Goal: Register for event/course

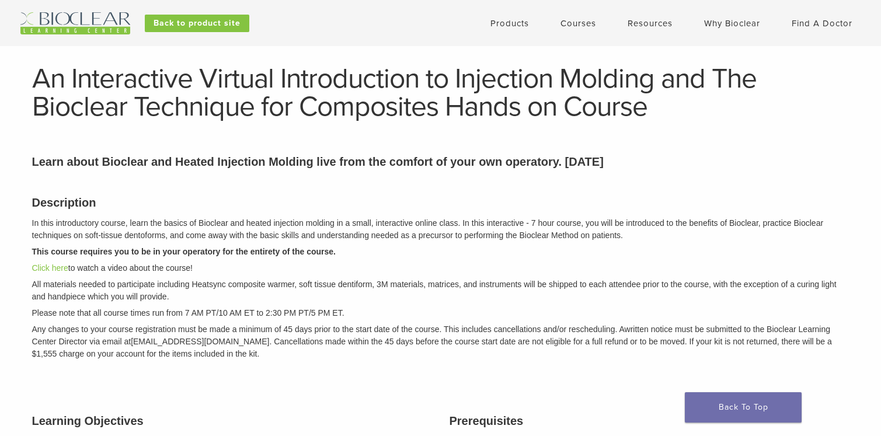
scroll to position [47, 0]
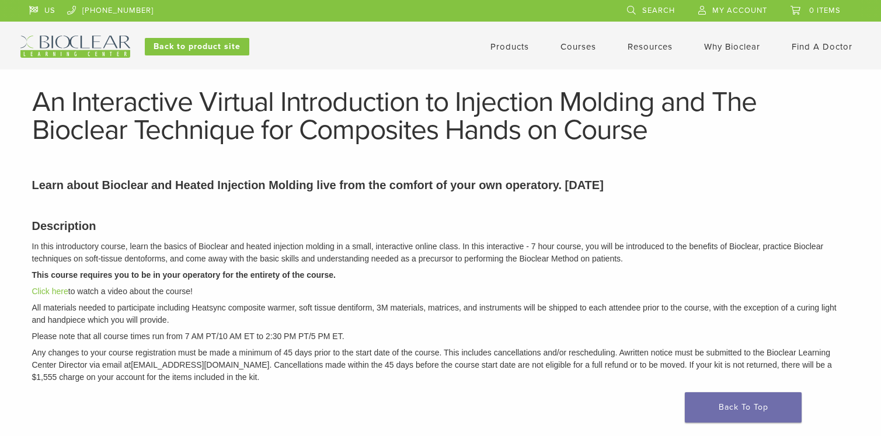
scroll to position [0, 0]
click at [574, 51] on link "Courses" at bounding box center [578, 46] width 36 height 11
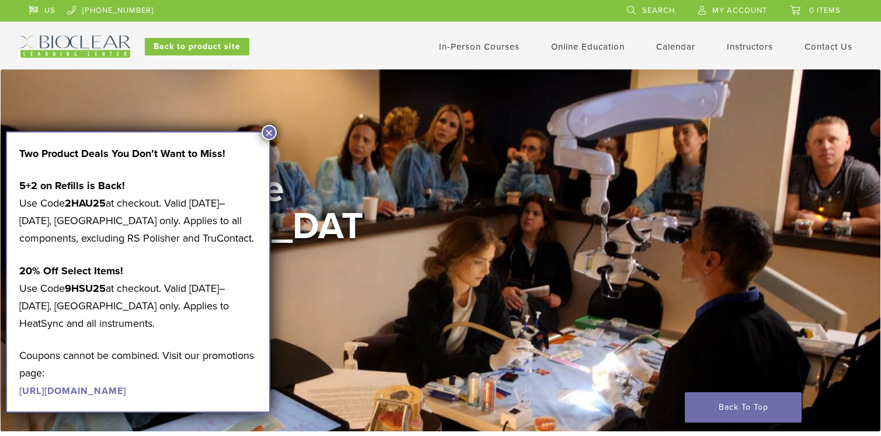
drag, startPoint x: 270, startPoint y: 136, endPoint x: 281, endPoint y: 163, distance: 29.8
click at [271, 134] on button "×" at bounding box center [268, 132] width 15 height 15
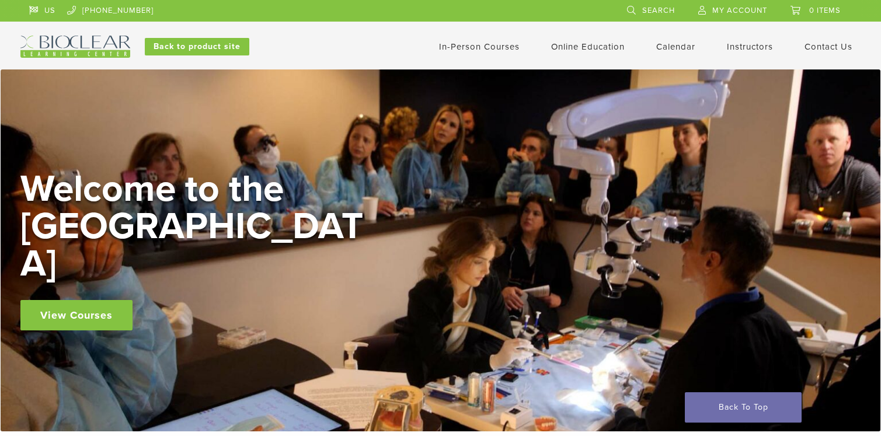
scroll to position [23, 0]
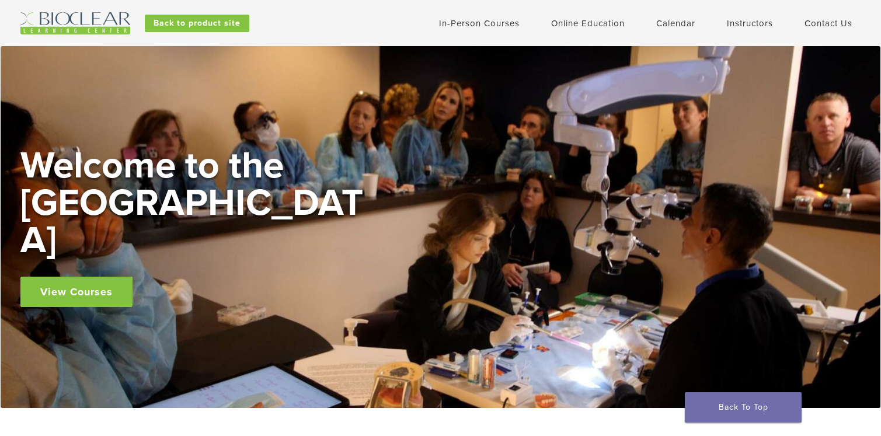
click at [498, 26] on link "In-Person Courses" at bounding box center [479, 23] width 81 height 11
click at [575, 19] on link "Online Education" at bounding box center [588, 23] width 74 height 11
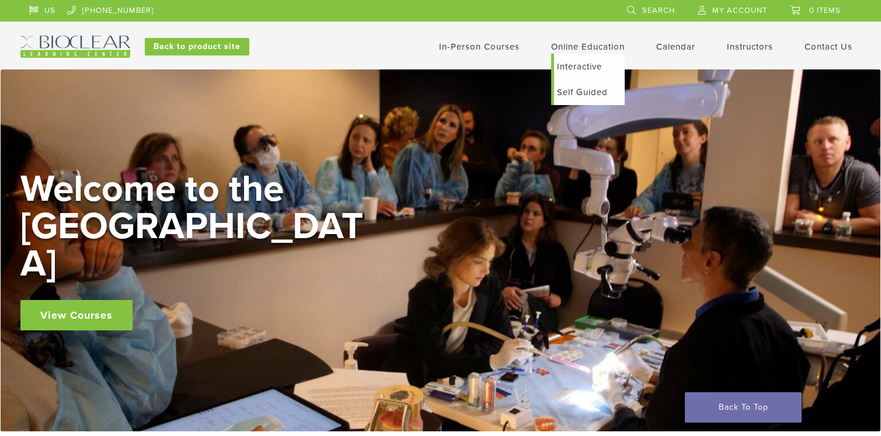
click at [567, 61] on link "Interactive" at bounding box center [589, 67] width 71 height 26
click at [470, 48] on link "In-Person Courses" at bounding box center [479, 46] width 81 height 11
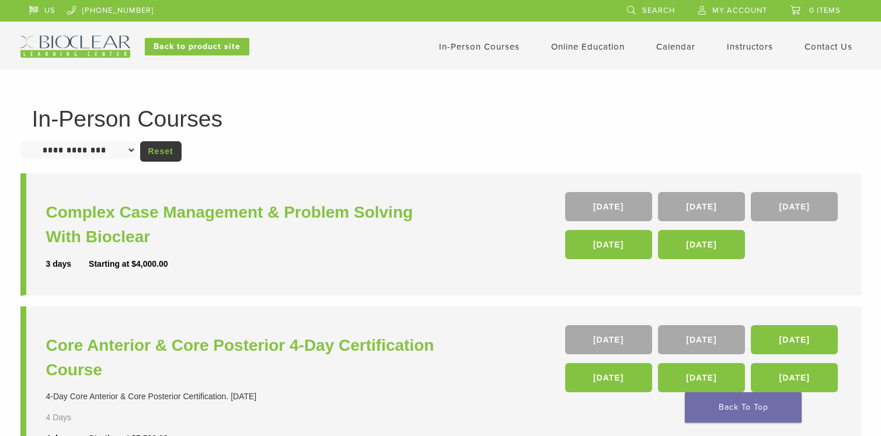
click at [351, 116] on h1 "In-Person Courses" at bounding box center [440, 118] width 817 height 23
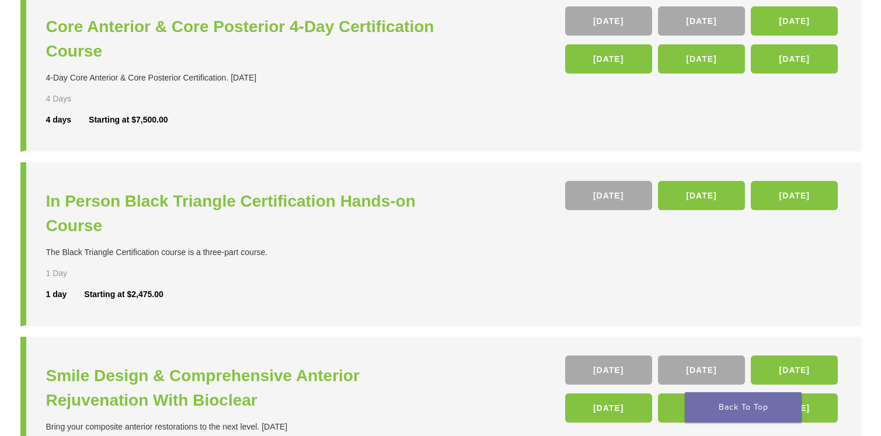
scroll to position [327, 0]
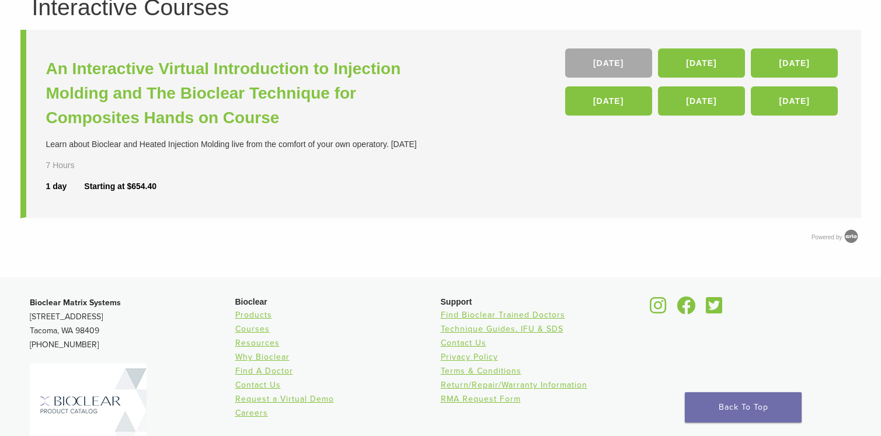
scroll to position [117, 0]
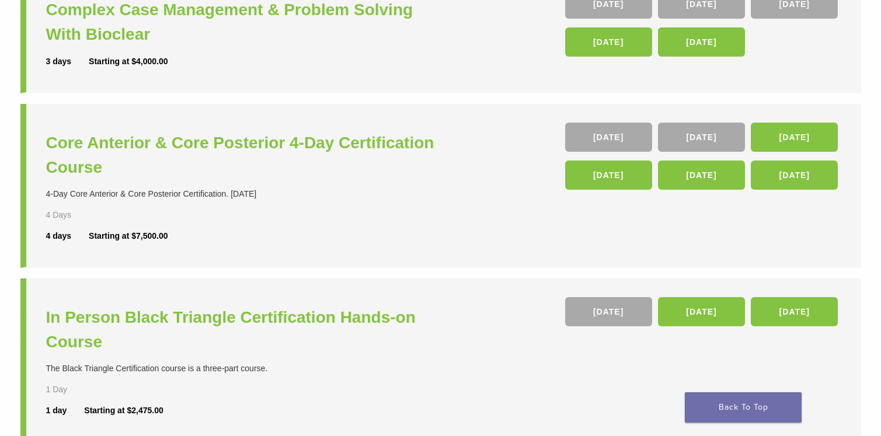
scroll to position [210, 0]
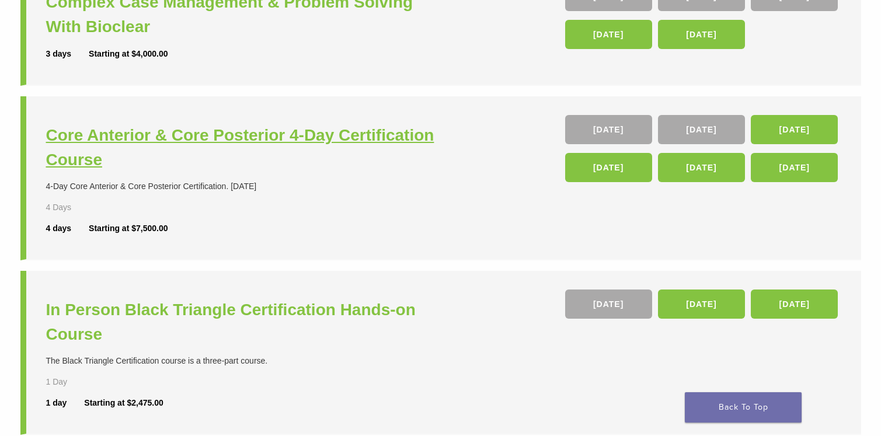
click at [399, 134] on h3 "Core Anterior & Core Posterior 4-Day Certification Course" at bounding box center [244, 147] width 397 height 49
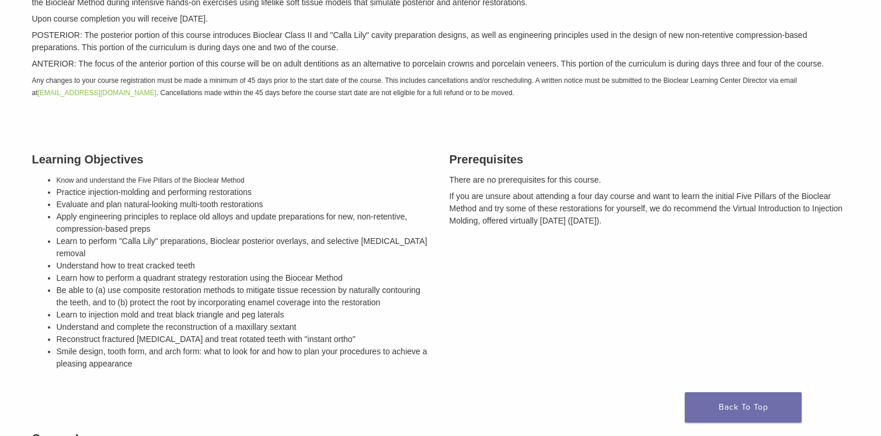
scroll to position [280, 0]
